Goal: Task Accomplishment & Management: Use online tool/utility

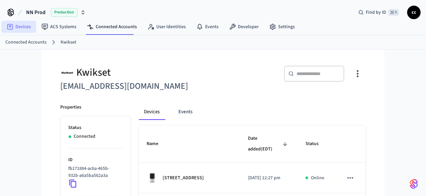
click at [24, 27] on link "Devices" at bounding box center [18, 27] width 35 height 12
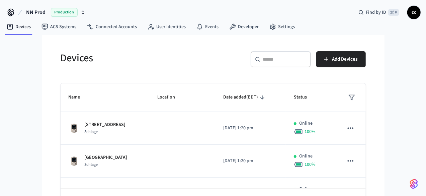
click at [289, 58] on input "text" at bounding box center [284, 59] width 43 height 7
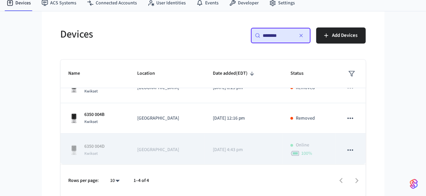
scroll to position [18, 0]
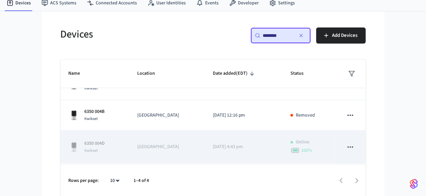
type input "********"
click at [352, 146] on icon "sticky table" at bounding box center [350, 146] width 6 height 1
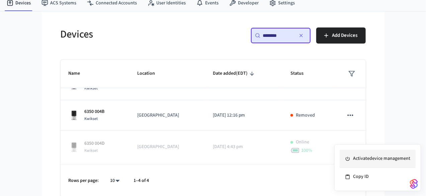
click at [360, 161] on li "Activate device management" at bounding box center [377, 158] width 76 height 18
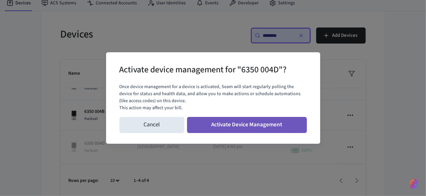
click at [252, 122] on button "Activate Device Management" at bounding box center [247, 125] width 120 height 16
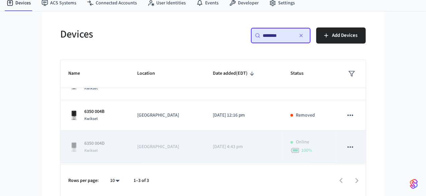
click at [262, 148] on p "[DATE] 4:43 pm" at bounding box center [244, 146] width 62 height 7
click at [352, 146] on icon "sticky table" at bounding box center [350, 146] width 6 height 1
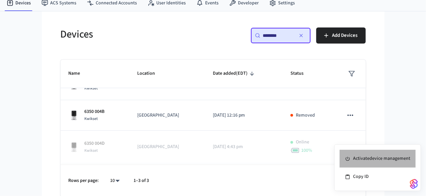
click at [382, 161] on li "Activate device management" at bounding box center [377, 158] width 76 height 18
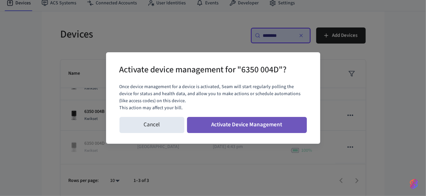
click at [240, 125] on button "Activate Device Management" at bounding box center [247, 125] width 120 height 16
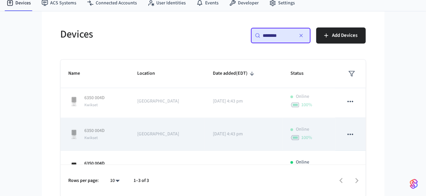
scroll to position [61, 0]
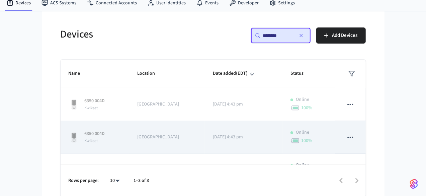
click at [350, 136] on icon "sticky table" at bounding box center [350, 137] width 9 height 9
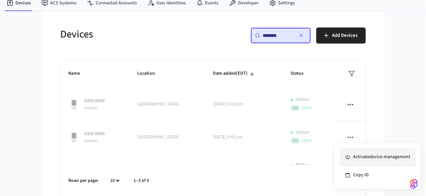
click at [359, 152] on li "Activate device management" at bounding box center [377, 157] width 76 height 18
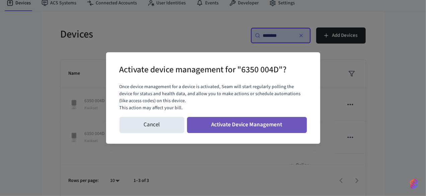
click at [271, 125] on button "Activate Device Management" at bounding box center [247, 125] width 120 height 16
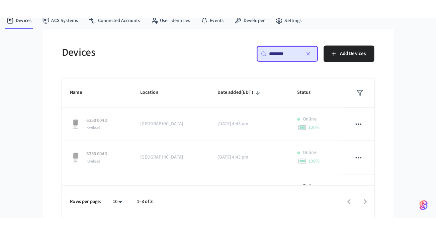
scroll to position [0, 0]
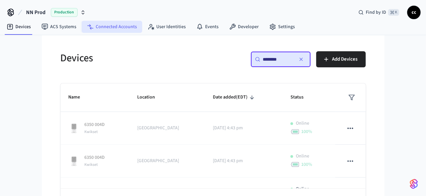
click at [122, 26] on link "Connected Accounts" at bounding box center [112, 27] width 61 height 12
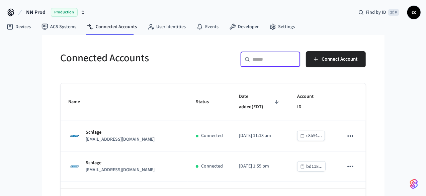
click at [260, 62] on input "text" at bounding box center [273, 59] width 43 height 7
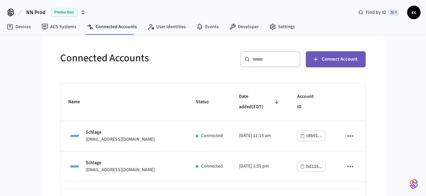
click at [343, 59] on span "Connect Account" at bounding box center [340, 59] width 36 height 9
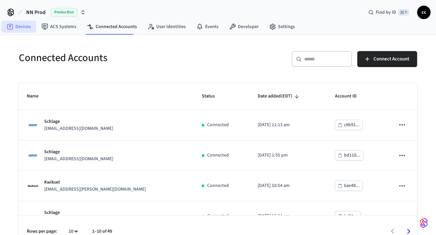
click at [20, 27] on link "Devices" at bounding box center [18, 27] width 35 height 12
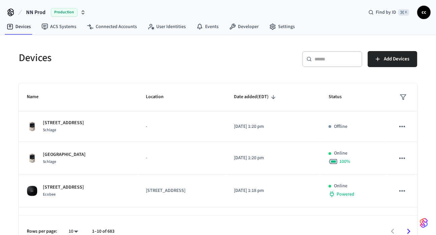
click at [336, 59] on input "text" at bounding box center [335, 59] width 43 height 7
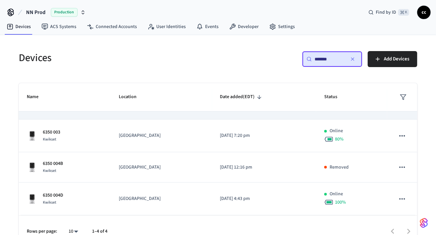
scroll to position [21, 0]
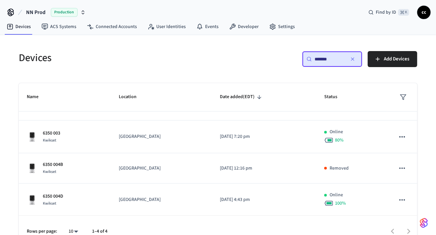
type input "*******"
